Goal: Navigation & Orientation: Find specific page/section

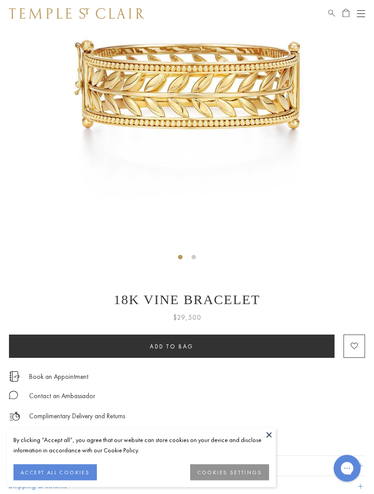
scroll to position [135, 0]
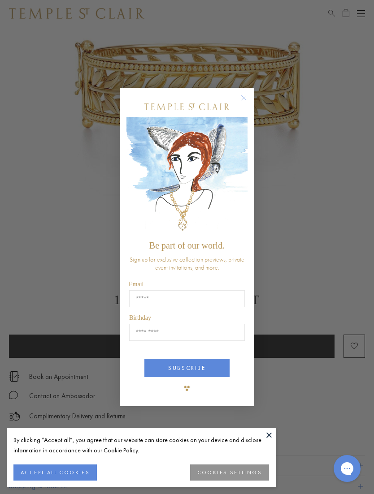
click at [242, 103] on circle "Close dialog" at bounding box center [243, 97] width 11 height 11
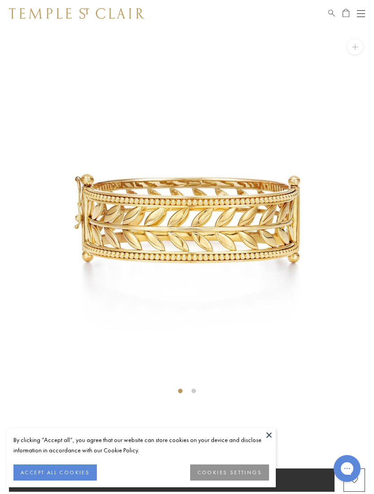
scroll to position [0, 0]
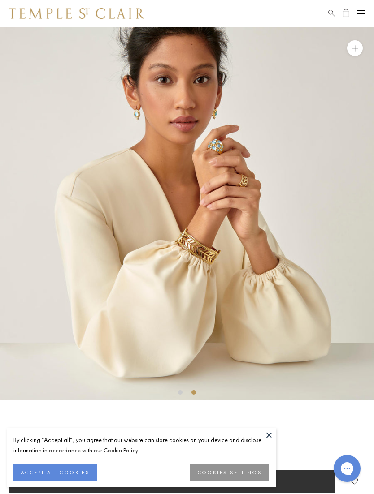
click at [354, 20] on div "Shop Shop Categories Amulets Pendants & Charms Lockets Chains & Leather Cords E…" at bounding box center [187, 13] width 374 height 27
click at [360, 16] on button "Open navigation" at bounding box center [361, 13] width 8 height 11
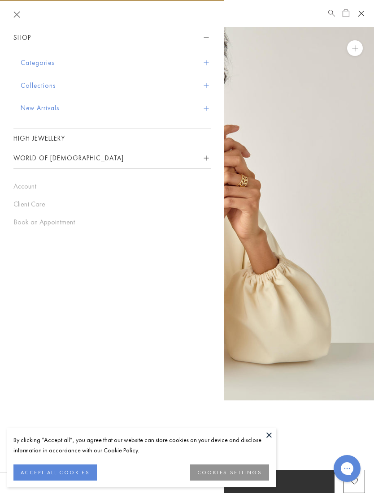
click at [54, 62] on button "Categories" at bounding box center [116, 63] width 190 height 23
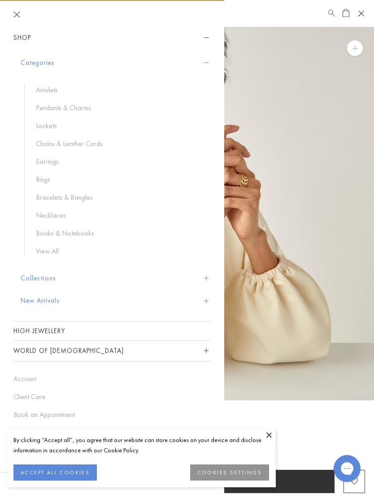
click at [91, 199] on link "Bracelets & Bangles" at bounding box center [119, 198] width 166 height 10
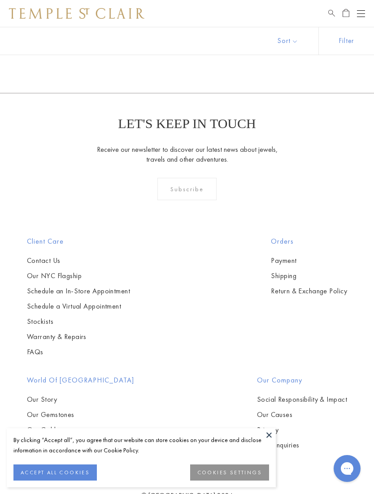
scroll to position [3899, 0]
click at [46, 317] on link "Stockists" at bounding box center [78, 322] width 103 height 10
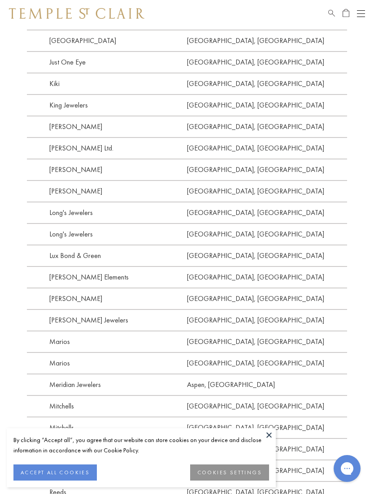
scroll to position [1115, 0]
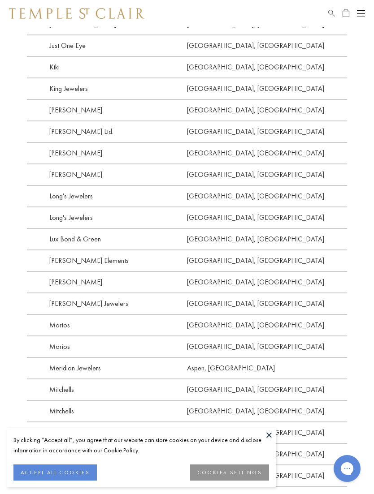
click at [271, 442] on button at bounding box center [268, 434] width 13 height 13
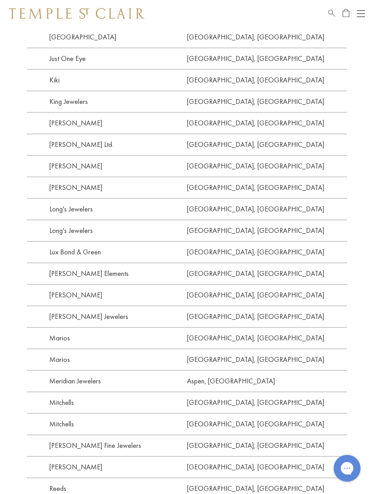
scroll to position [1098, 0]
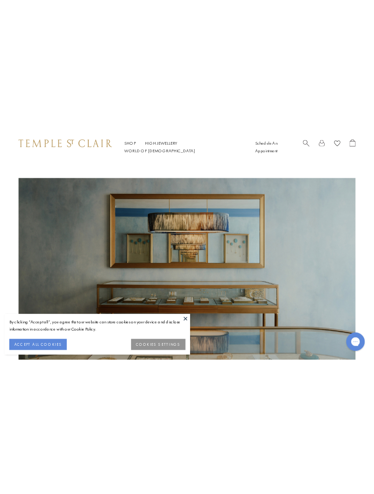
scroll to position [1640, 0]
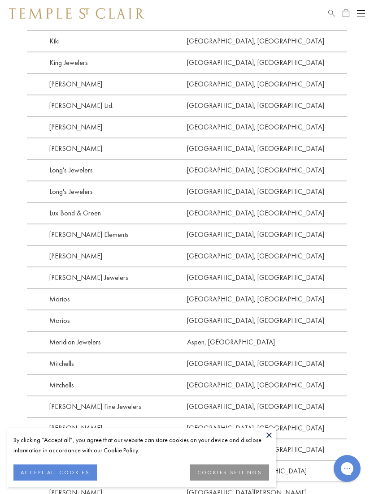
scroll to position [1140, 0]
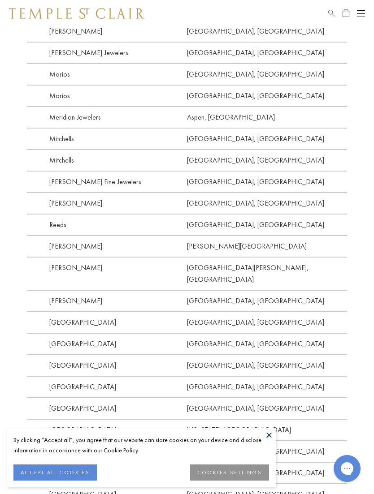
click at [269, 437] on button at bounding box center [268, 434] width 13 height 13
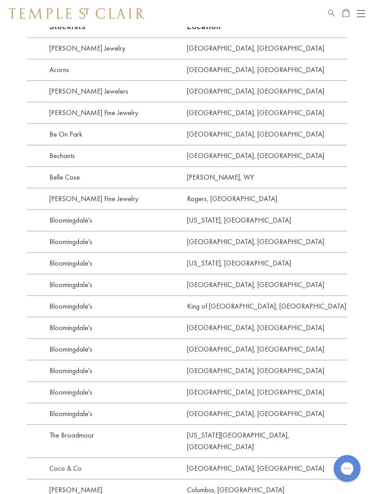
scroll to position [454, 0]
click at [0, 373] on div "Our Flagship 803 Washington Street New York City, NY 10014 Wednesday through Sa…" at bounding box center [187, 348] width 374 height 1552
